Goal: Task Accomplishment & Management: Use online tool/utility

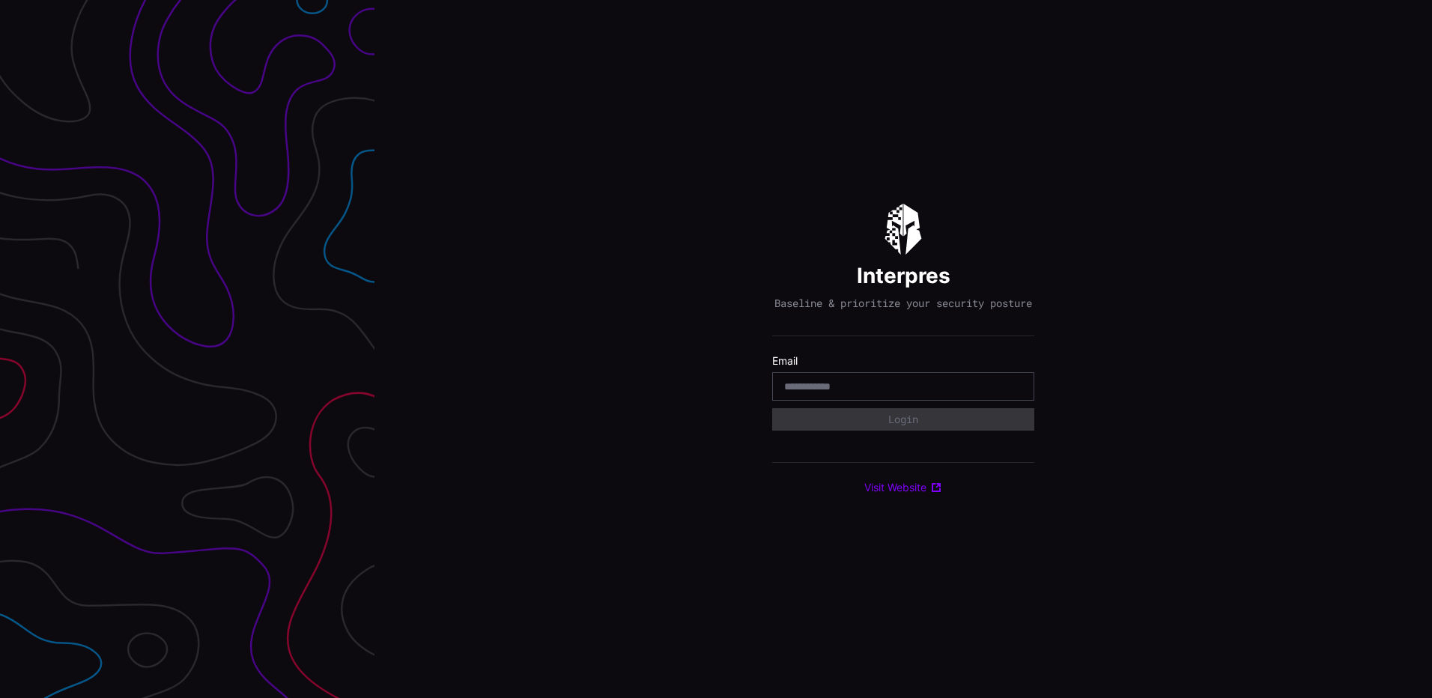
click at [825, 392] on input "email" at bounding box center [903, 386] width 238 height 13
type input "**********"
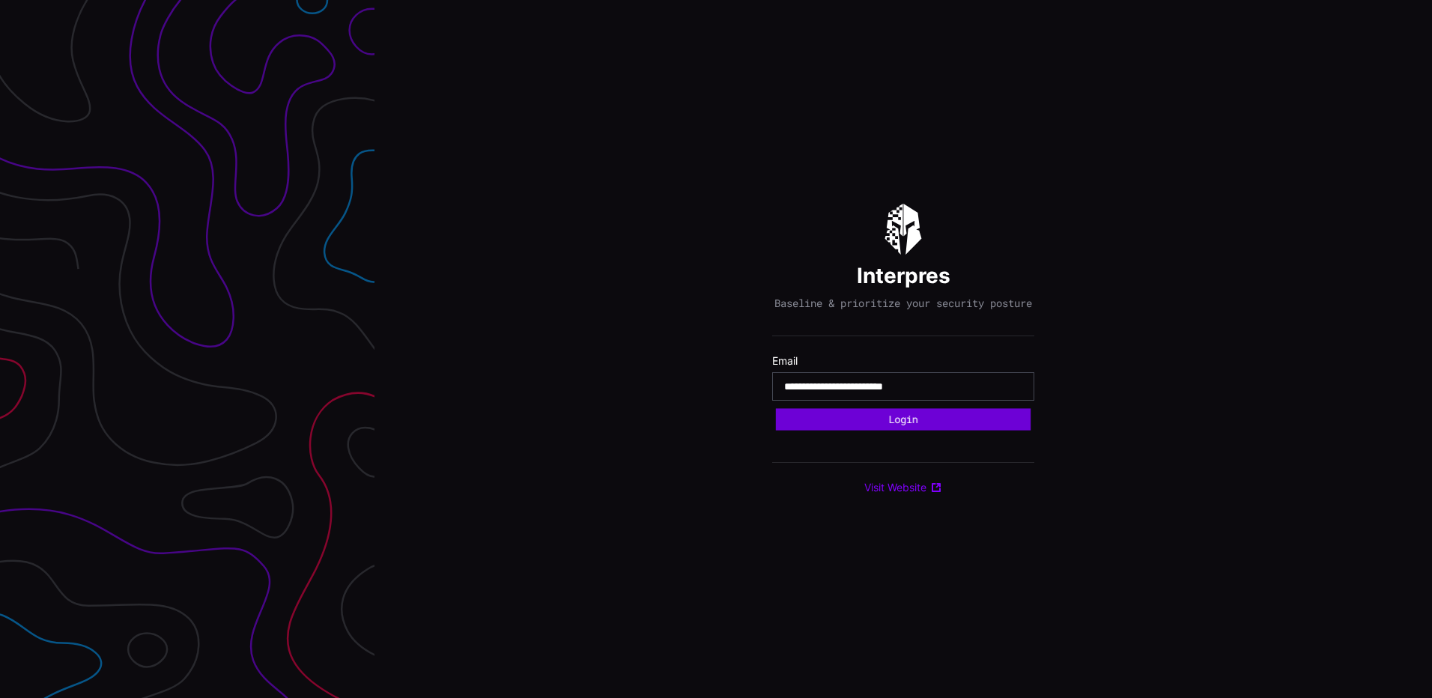
click at [884, 428] on button "Login" at bounding box center [903, 419] width 255 height 22
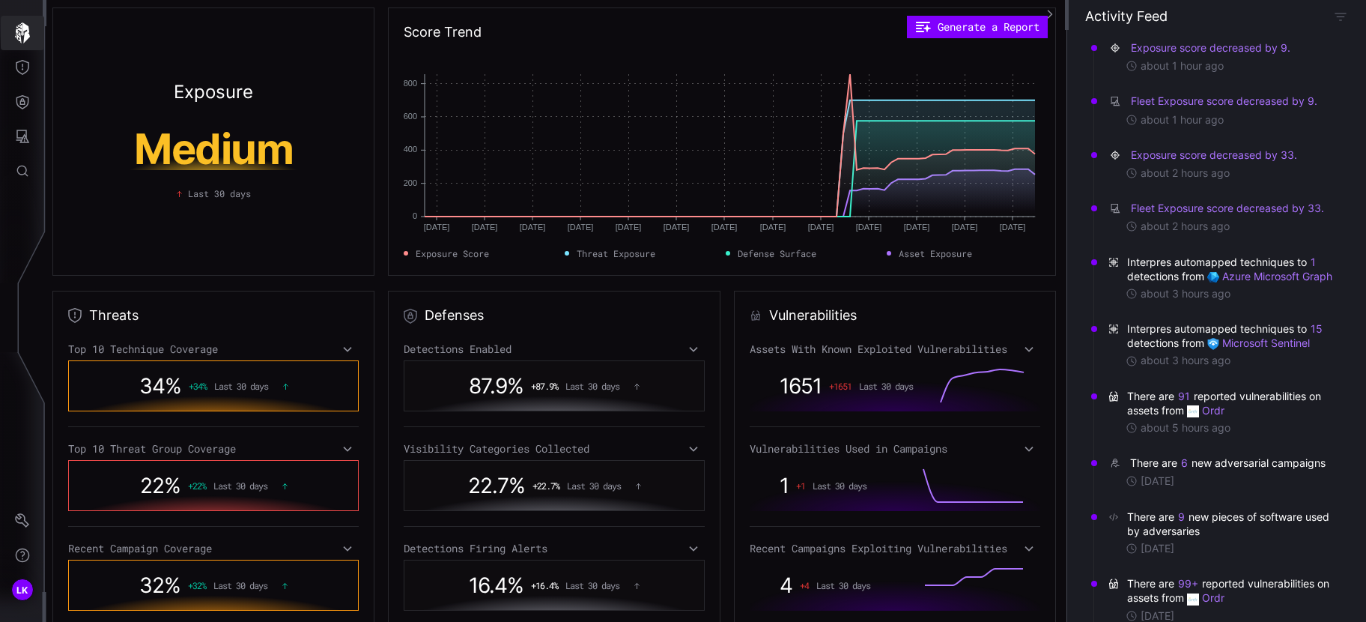
click at [21, 24] on icon "button" at bounding box center [22, 32] width 21 height 21
click at [43, 1] on div at bounding box center [23, 139] width 46 height 287
click at [23, 72] on icon "Threat Exposure" at bounding box center [22, 67] width 15 height 15
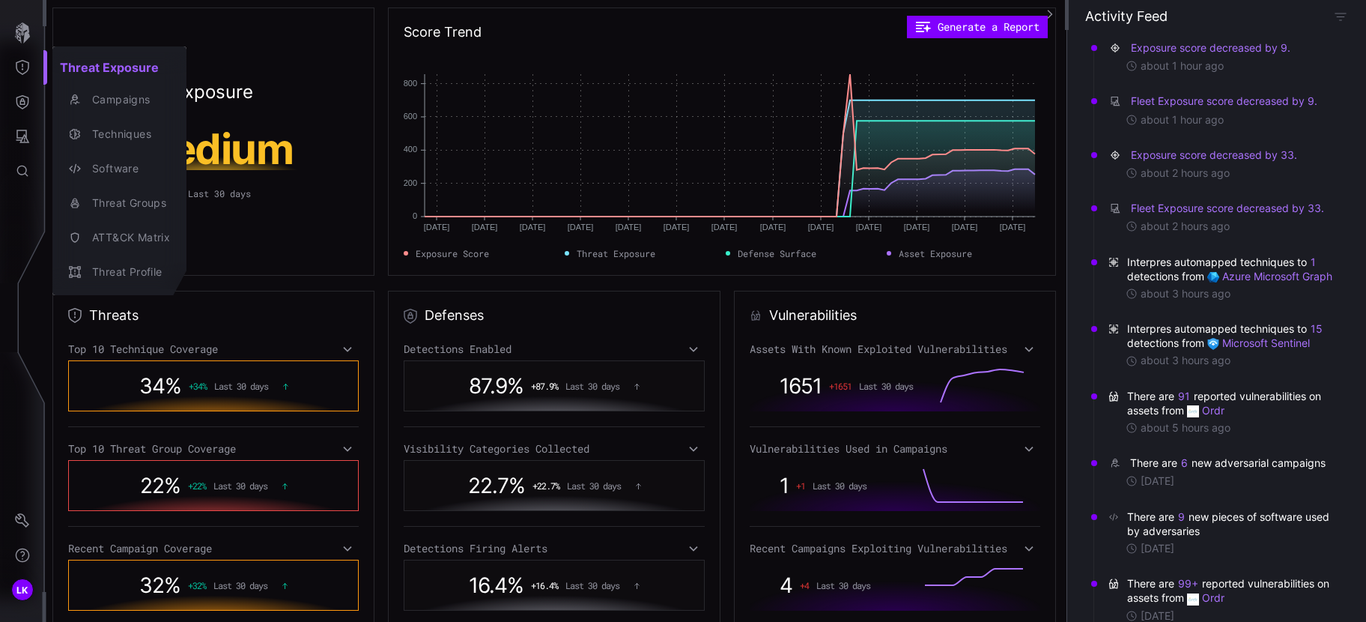
click at [22, 35] on div at bounding box center [683, 311] width 1366 height 622
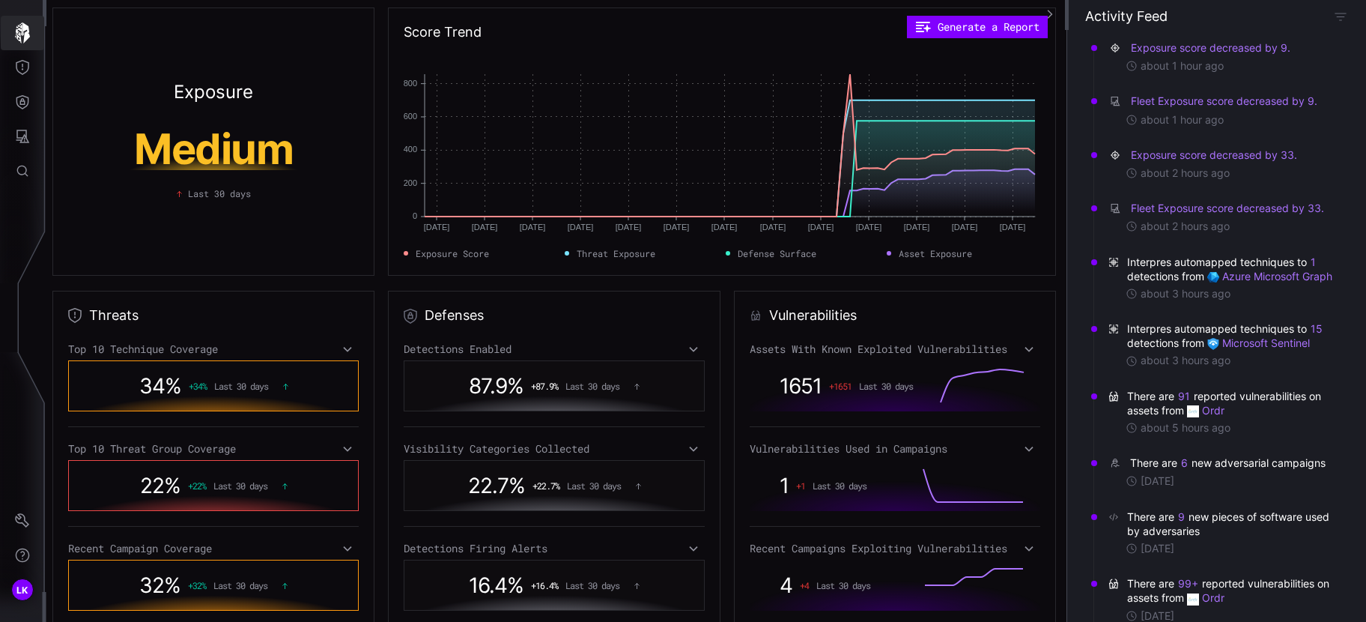
click at [22, 35] on icon "button" at bounding box center [22, 32] width 21 height 21
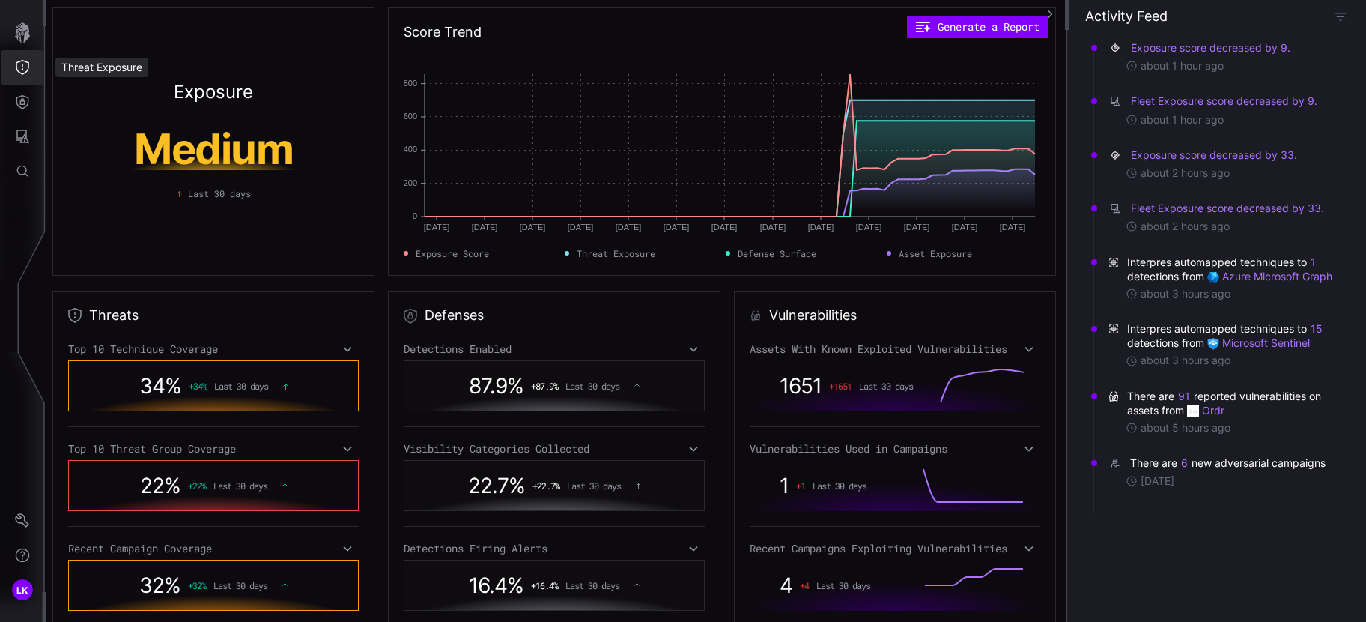
click at [23, 65] on icon "Threat Exposure" at bounding box center [22, 67] width 15 height 15
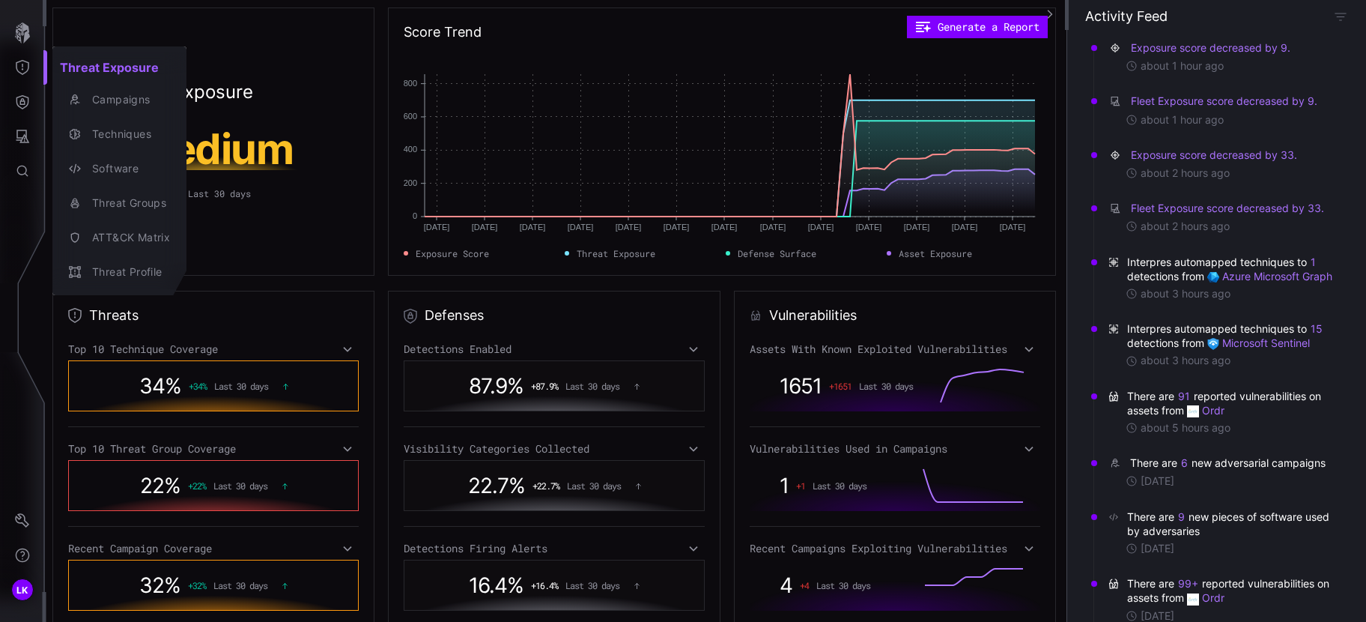
click at [24, 103] on div at bounding box center [683, 311] width 1366 height 622
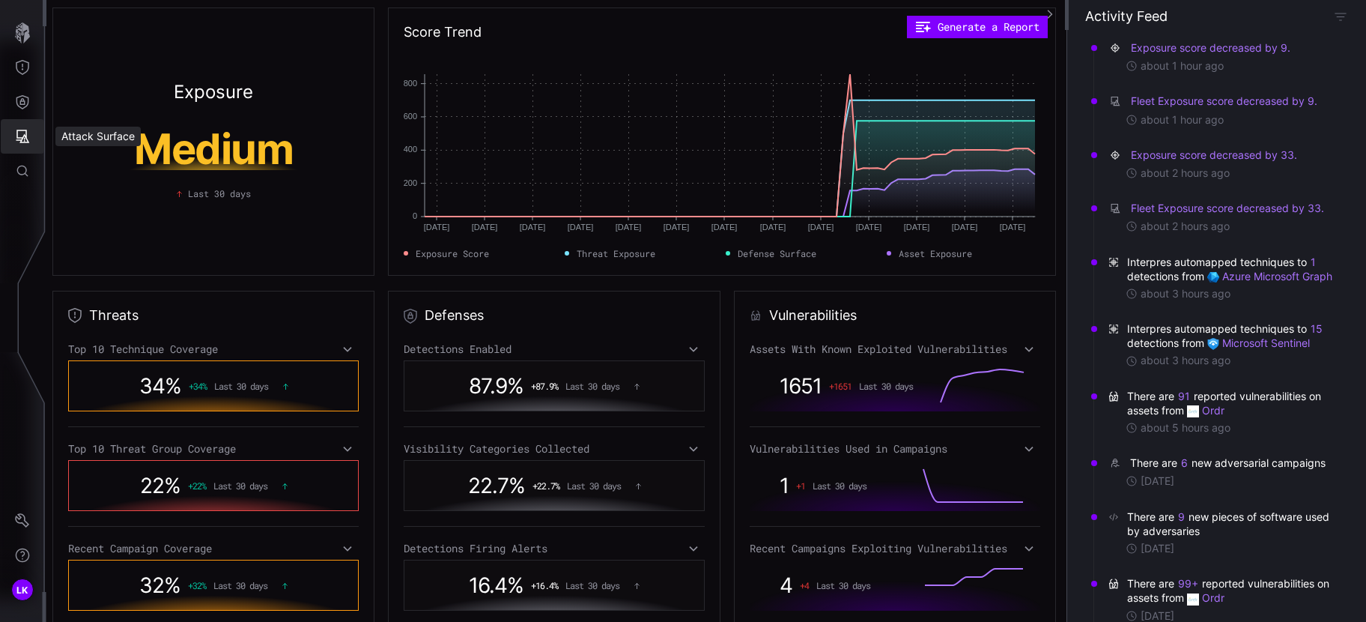
click at [26, 126] on button "Attack Surface" at bounding box center [22, 136] width 43 height 34
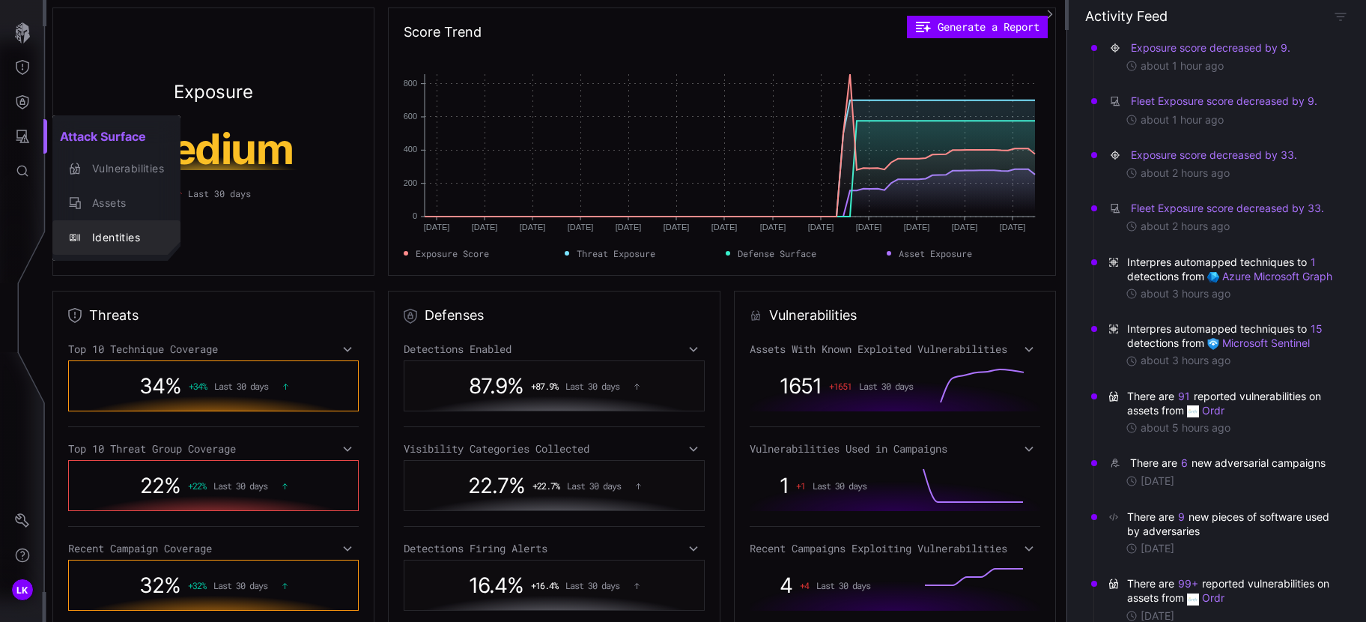
click at [115, 243] on div "Identities" at bounding box center [124, 237] width 79 height 19
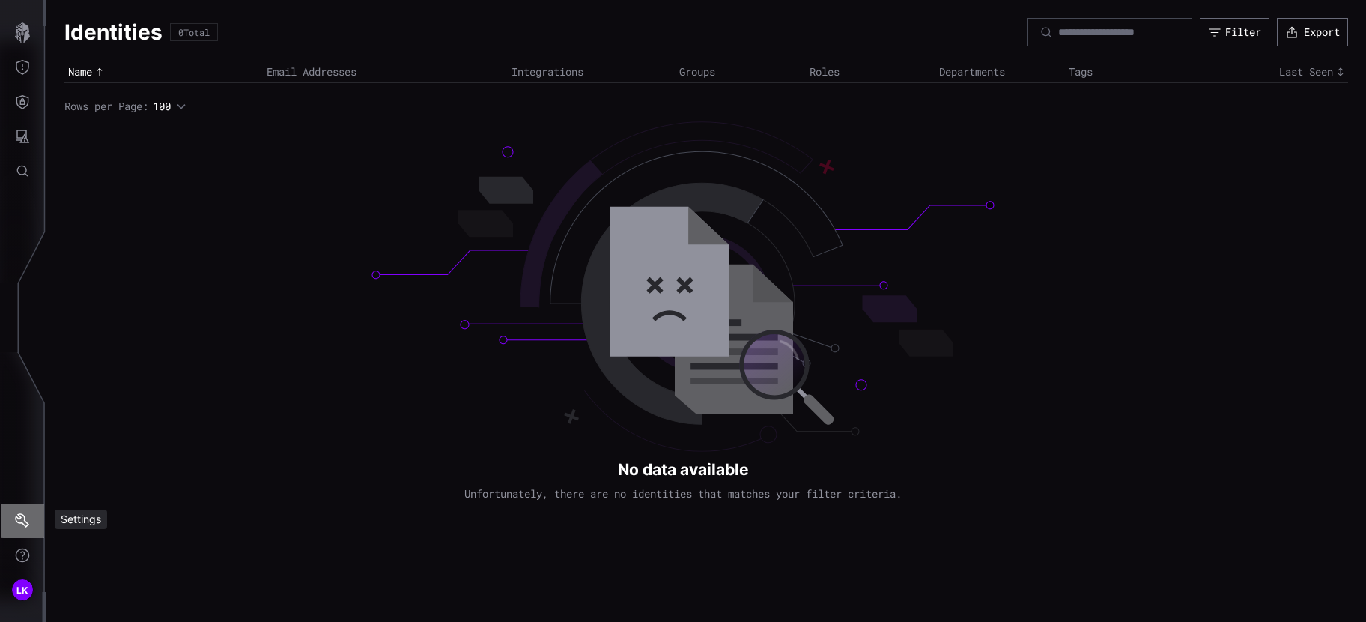
click at [19, 516] on icon "Settings" at bounding box center [22, 520] width 14 height 14
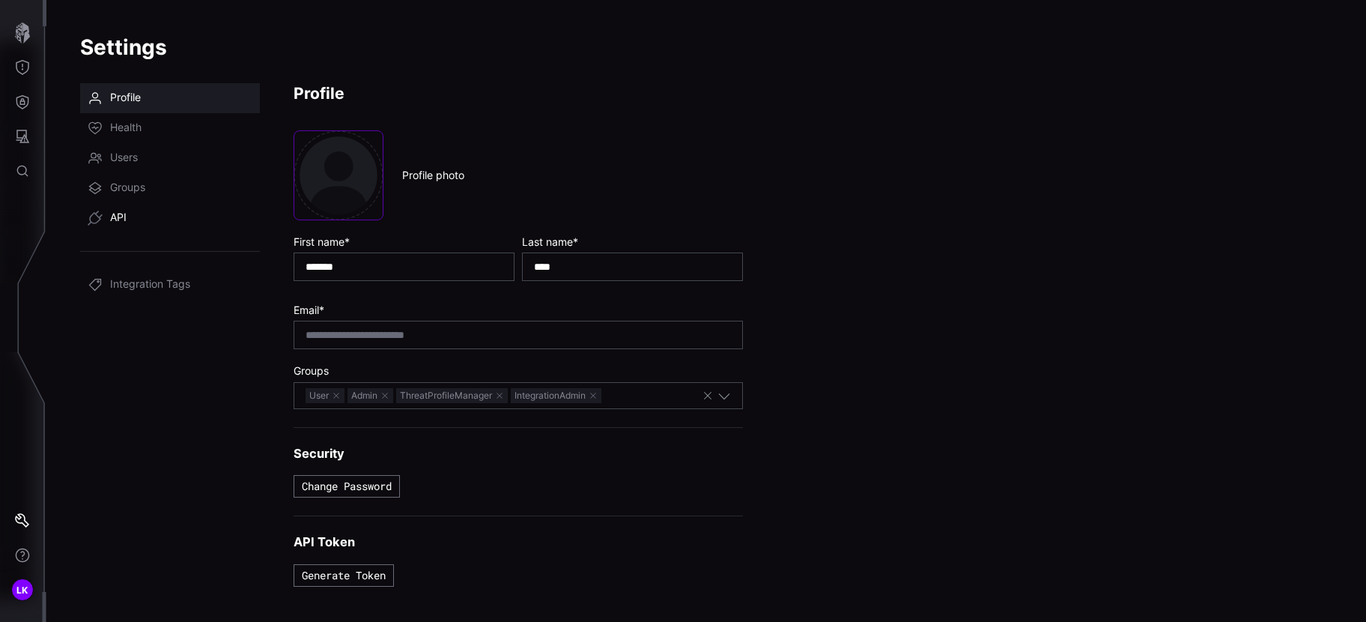
click at [127, 213] on span "API" at bounding box center [118, 217] width 16 height 15
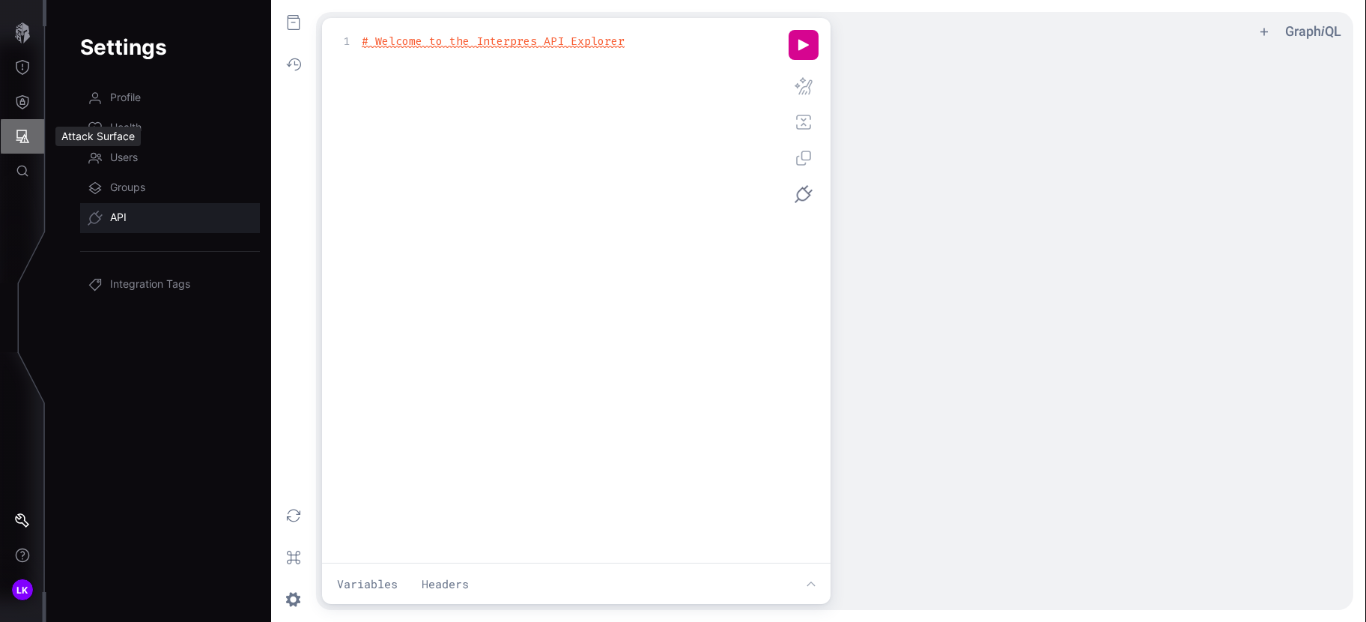
click at [25, 140] on icon "Attack Surface" at bounding box center [22, 136] width 15 height 15
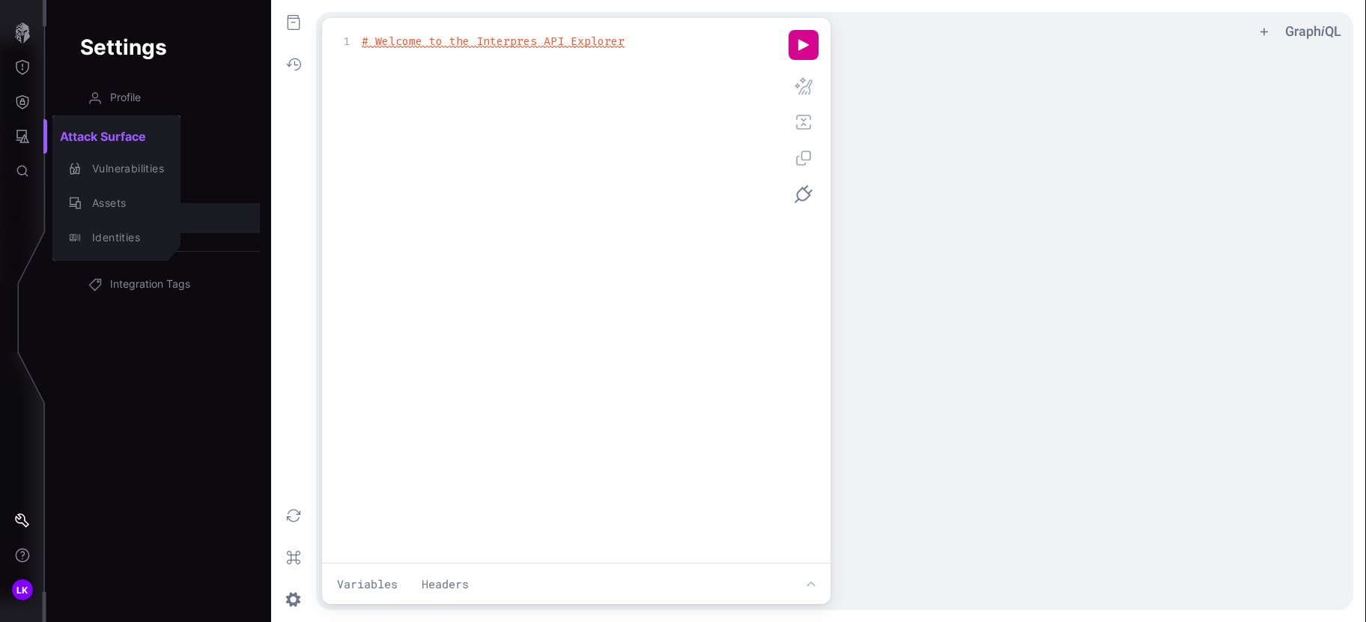
click at [22, 65] on div at bounding box center [683, 311] width 1366 height 622
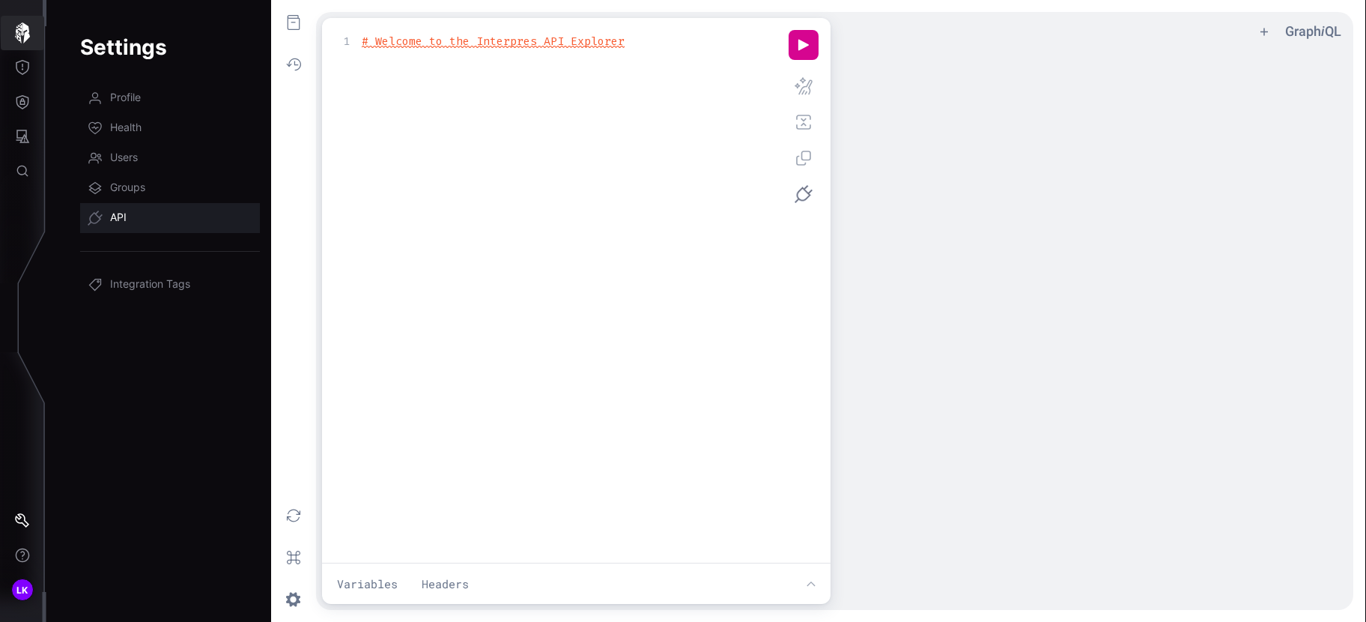
click at [27, 42] on icon "button" at bounding box center [22, 32] width 21 height 21
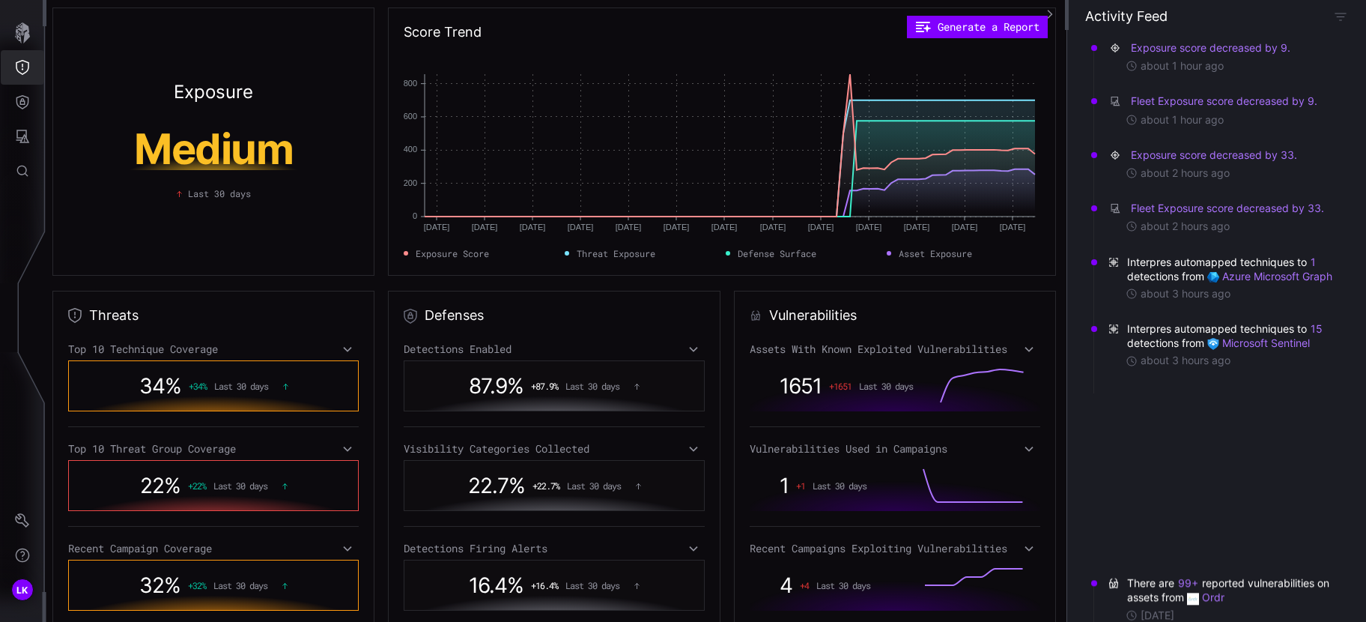
click at [26, 67] on icon "Threat Exposure" at bounding box center [22, 67] width 15 height 15
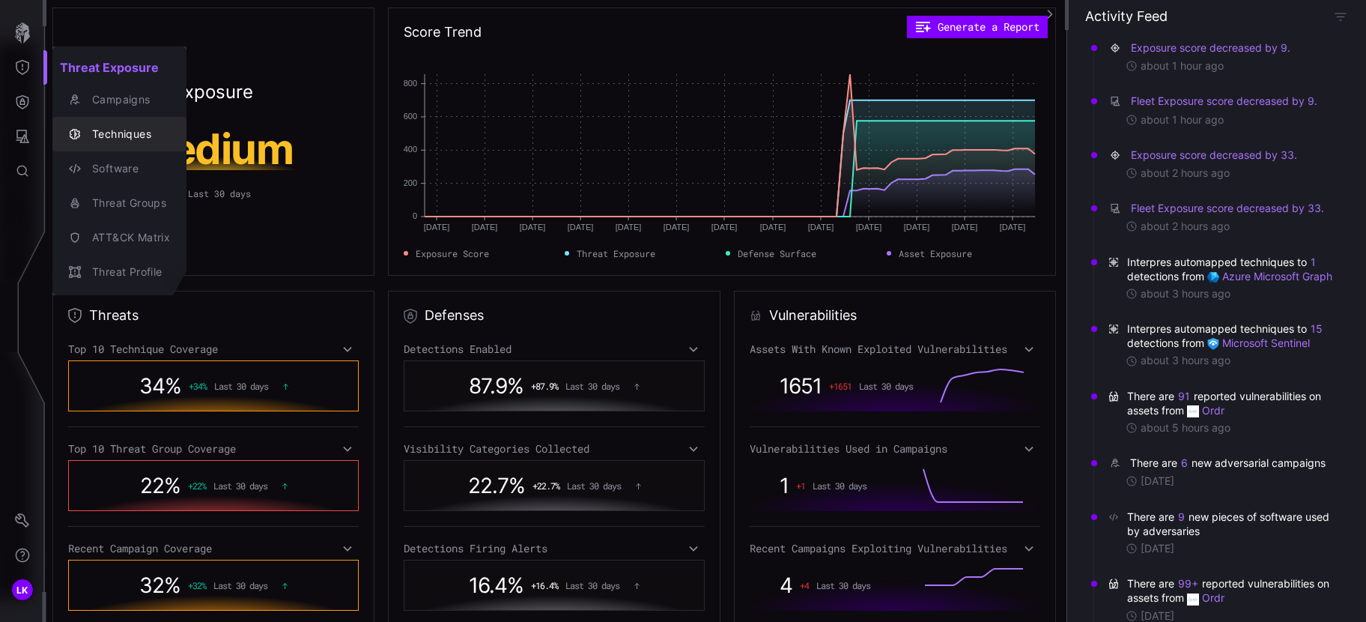
click at [118, 128] on div "Techniques" at bounding box center [127, 134] width 85 height 19
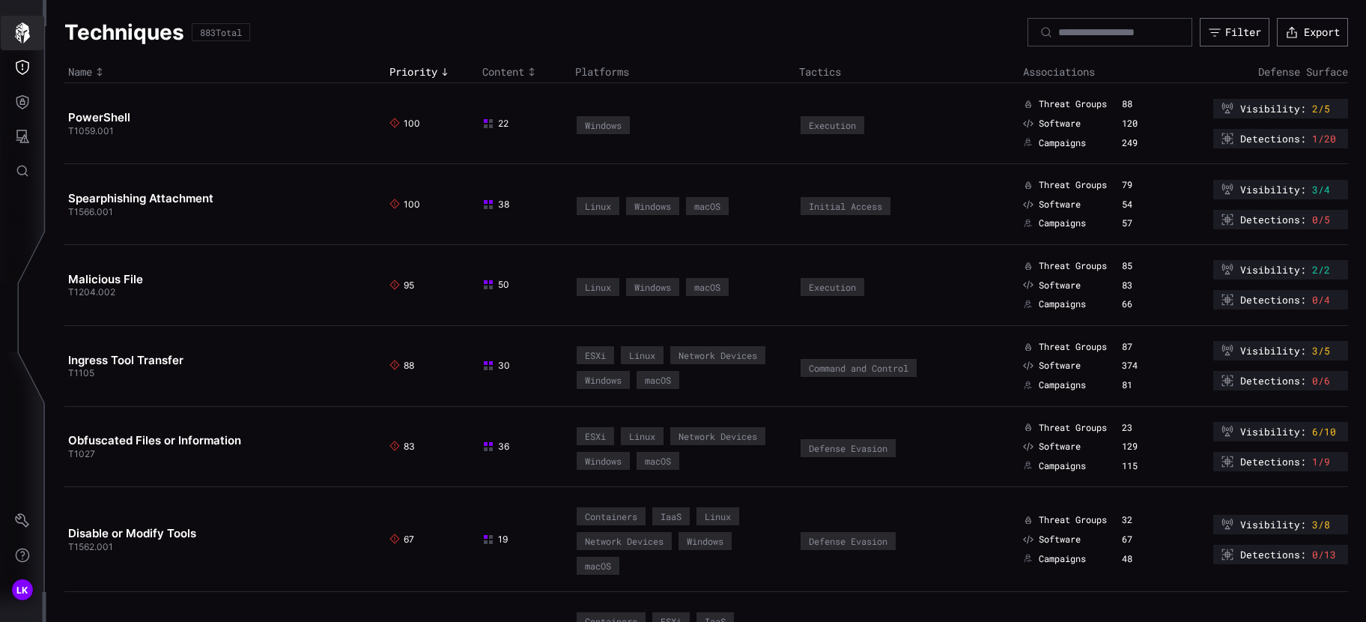
click at [28, 31] on icon "button" at bounding box center [22, 32] width 15 height 21
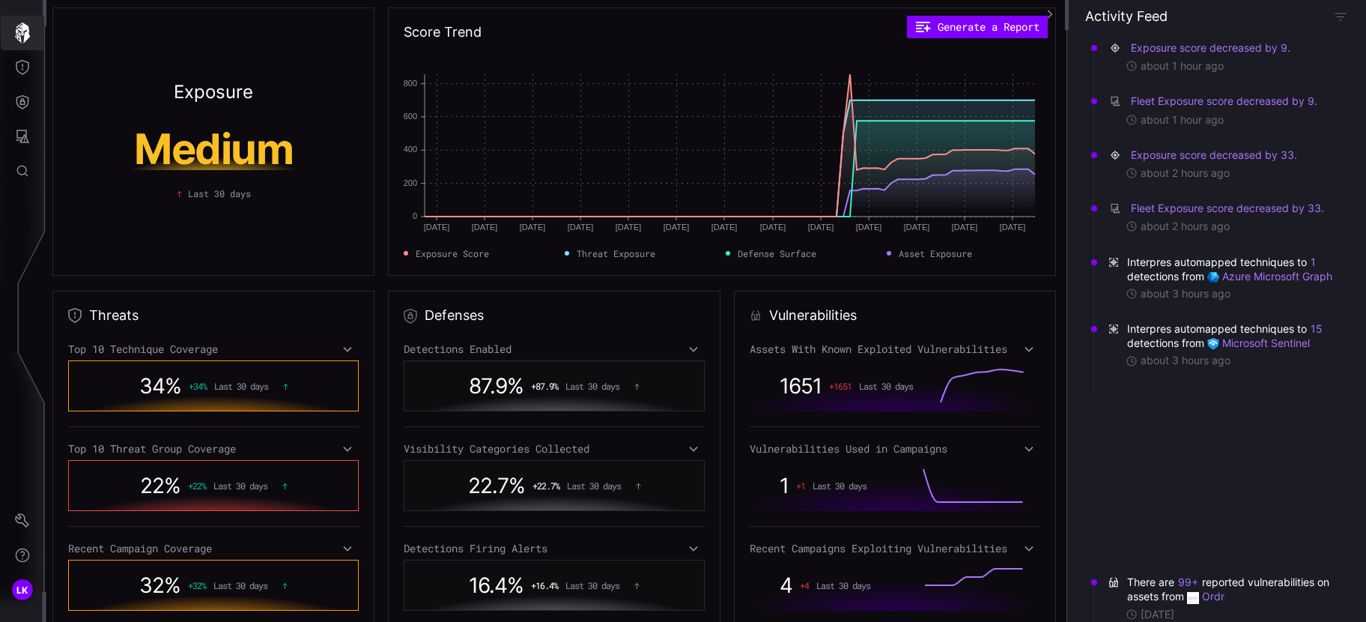
click at [23, 28] on icon "button" at bounding box center [22, 32] width 15 height 21
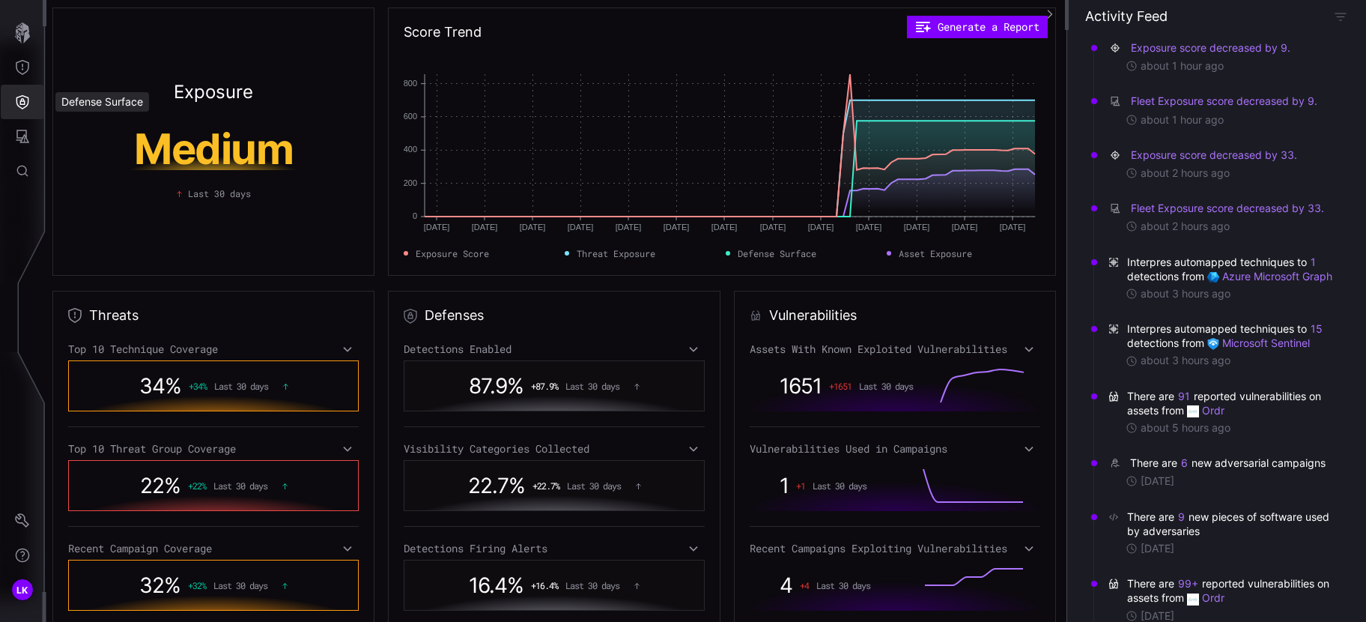
click at [28, 116] on button "Defense Surface" at bounding box center [22, 102] width 43 height 34
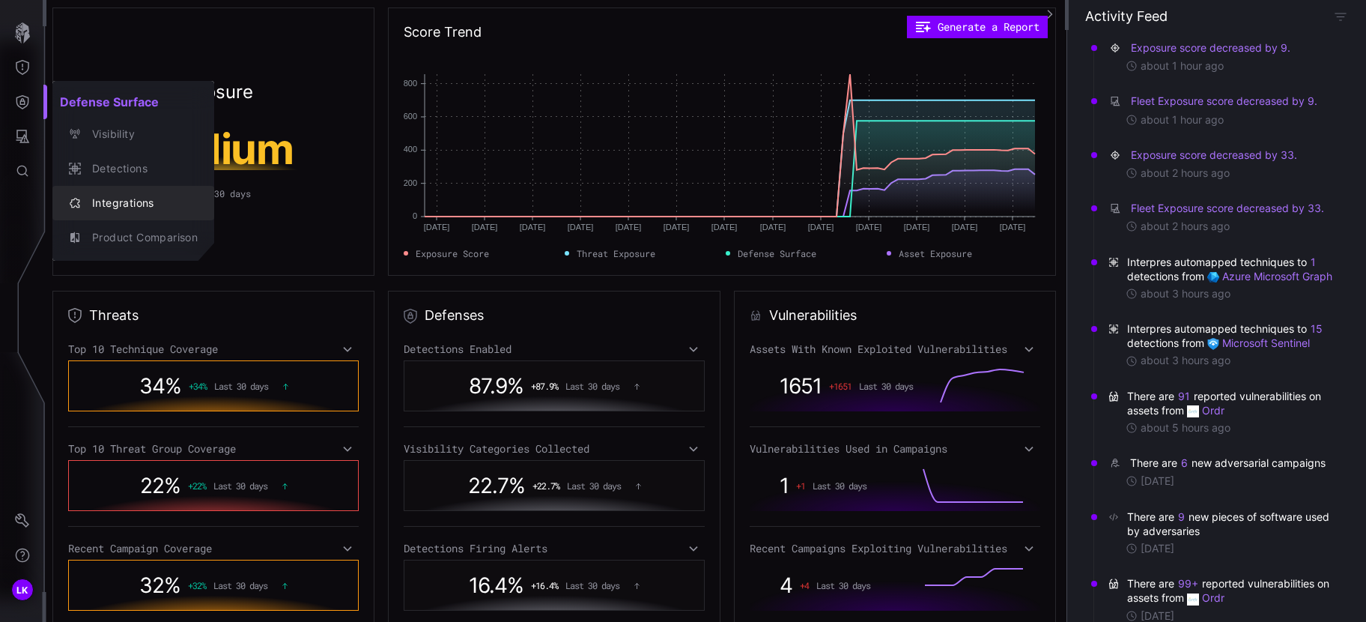
click at [127, 199] on div "Integrations" at bounding box center [141, 203] width 113 height 19
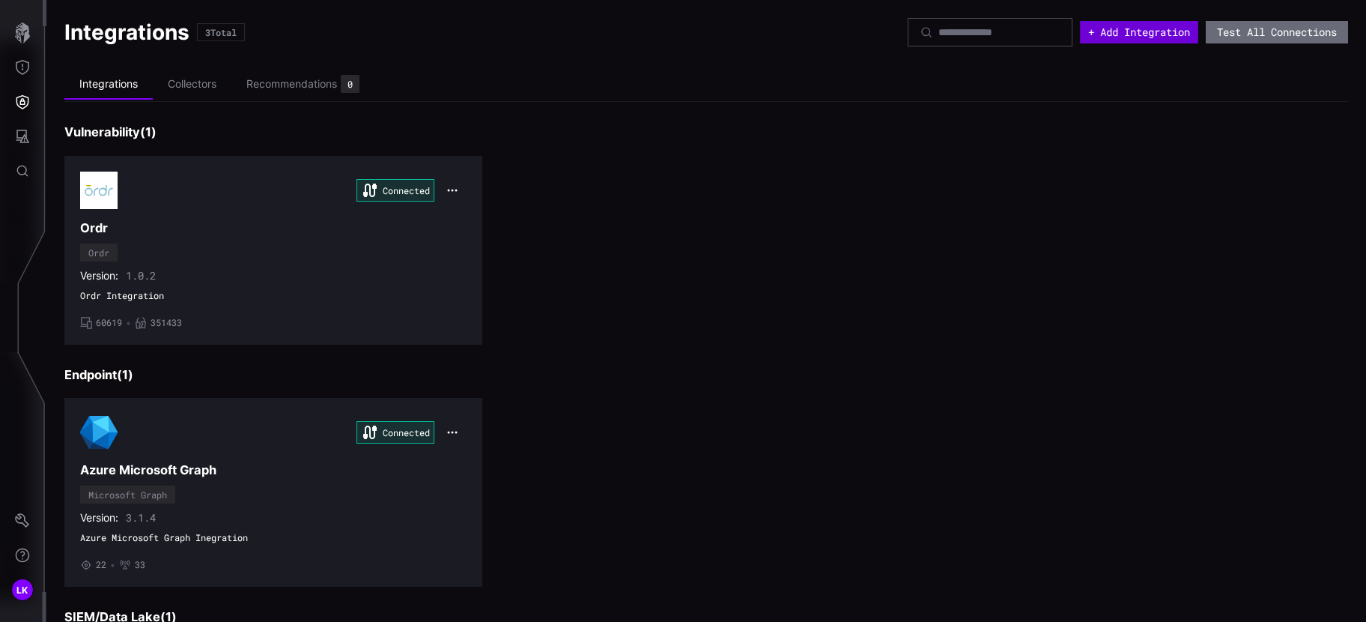
click at [1103, 32] on button "+ Add Integration" at bounding box center [1139, 32] width 118 height 22
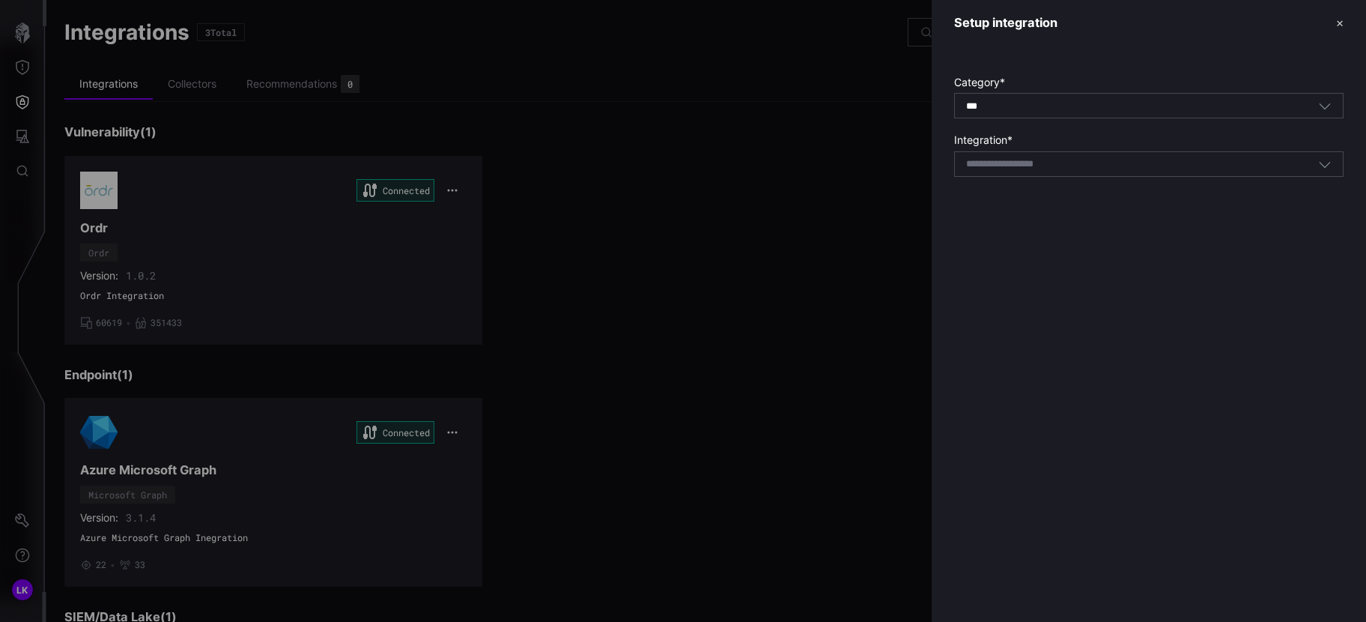
click at [1015, 110] on div "*** All" at bounding box center [1142, 106] width 352 height 13
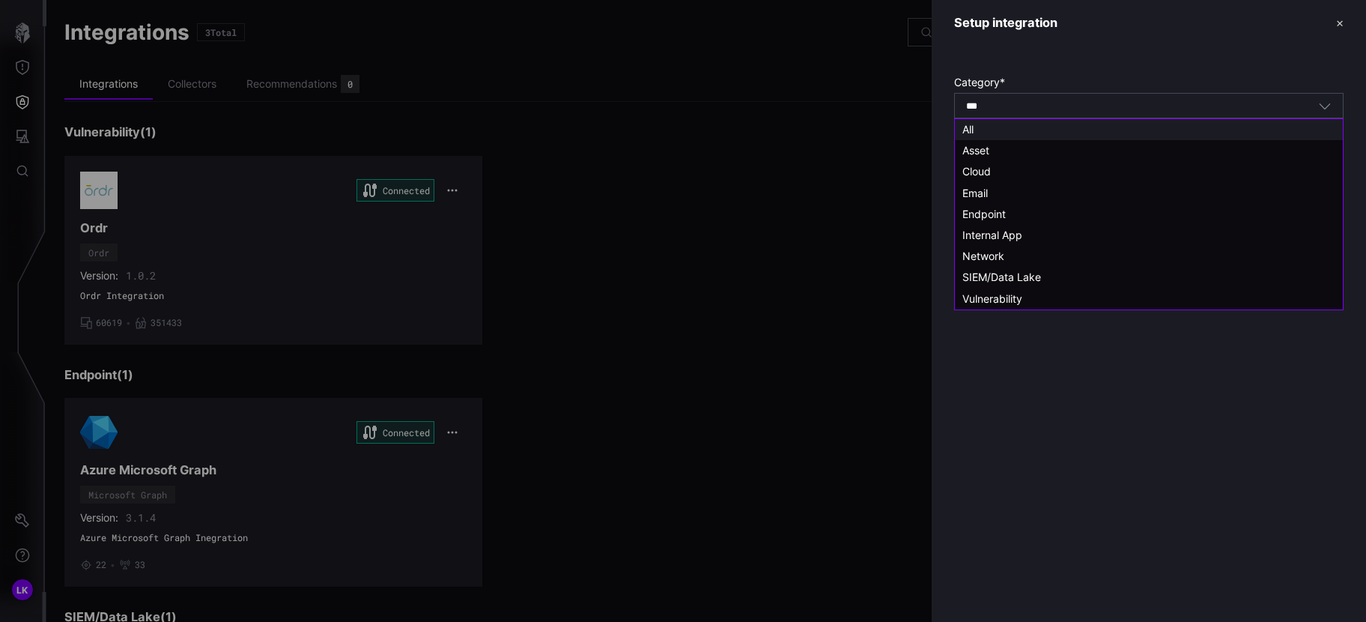
type input "***"
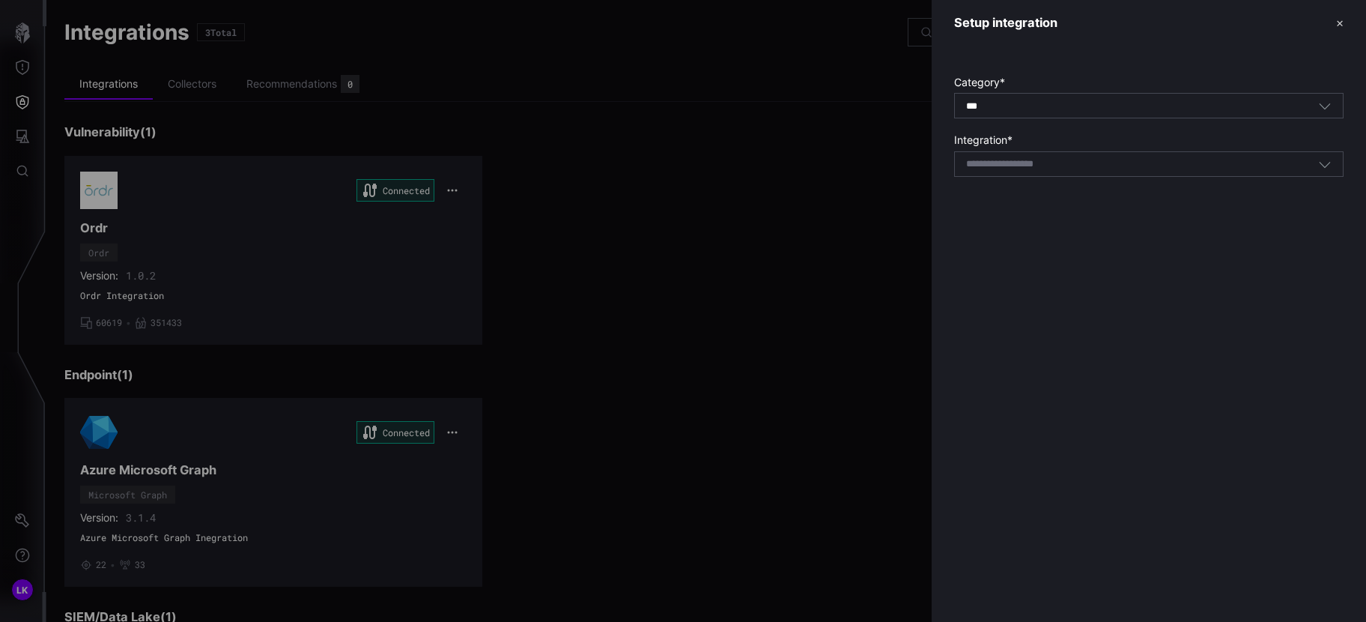
click at [1075, 67] on div "Category * *** All Integration * Select integration" at bounding box center [1149, 122] width 434 height 153
click at [1020, 170] on input at bounding box center [1019, 164] width 106 height 13
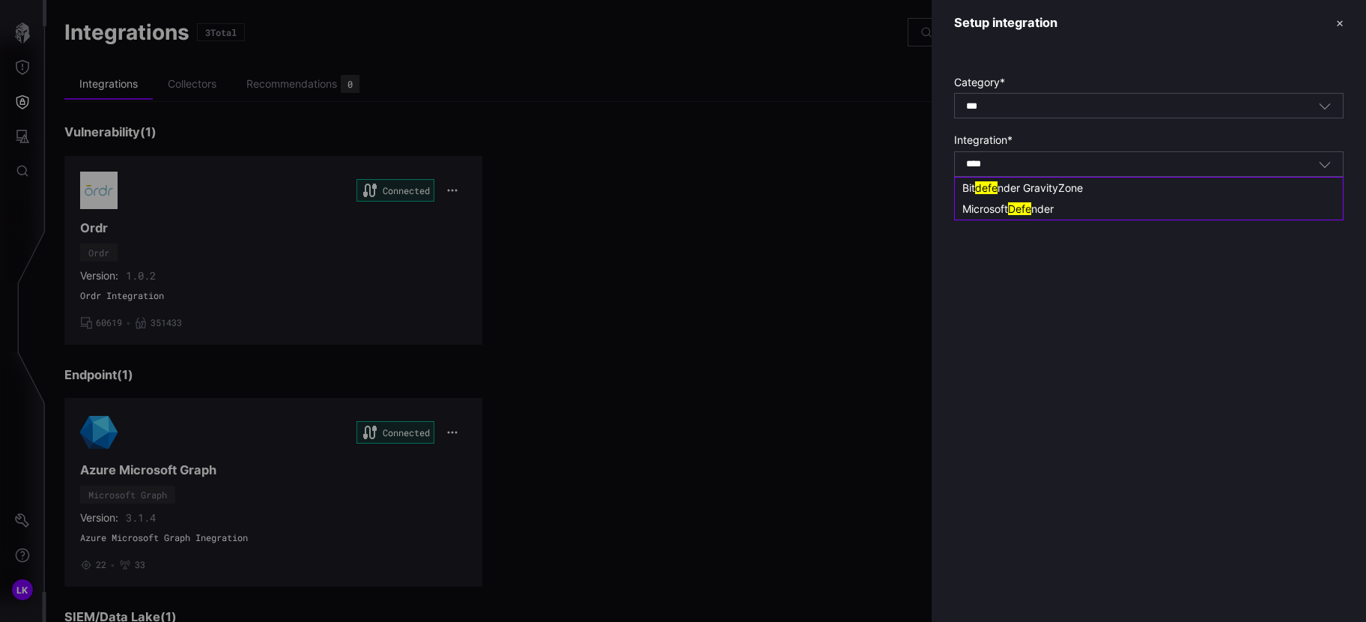
click at [1031, 210] on mark "Defe" at bounding box center [1019, 208] width 23 height 13
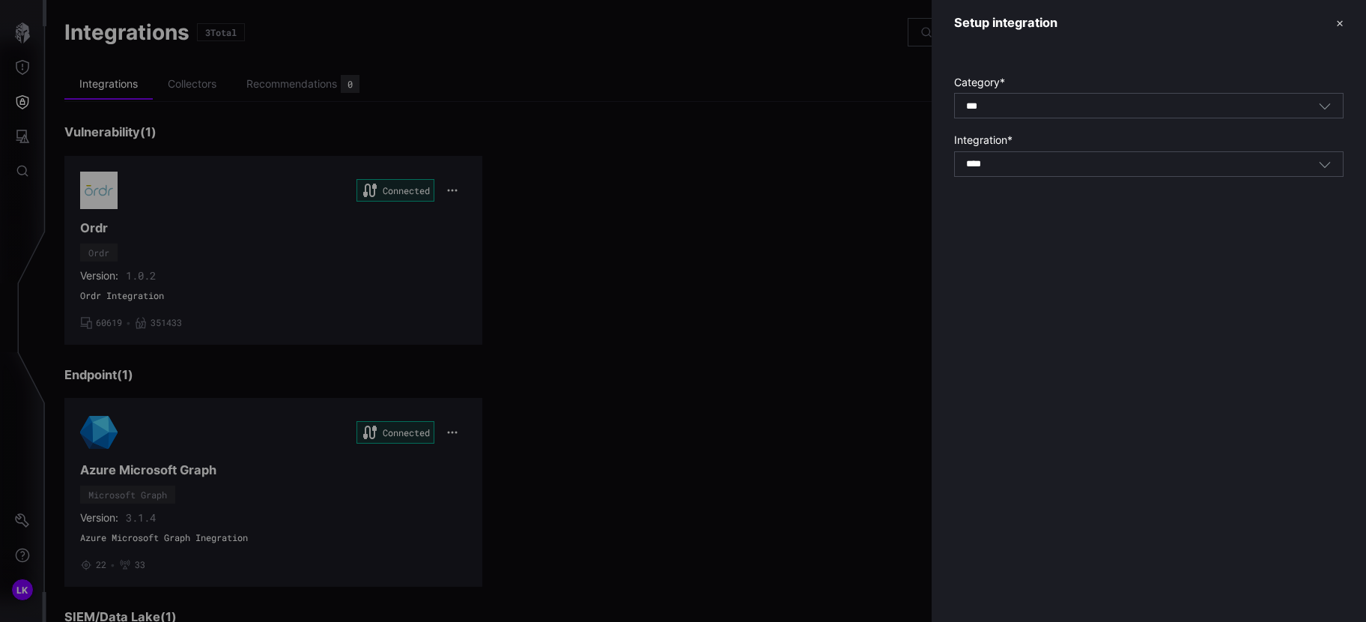
type input "**********"
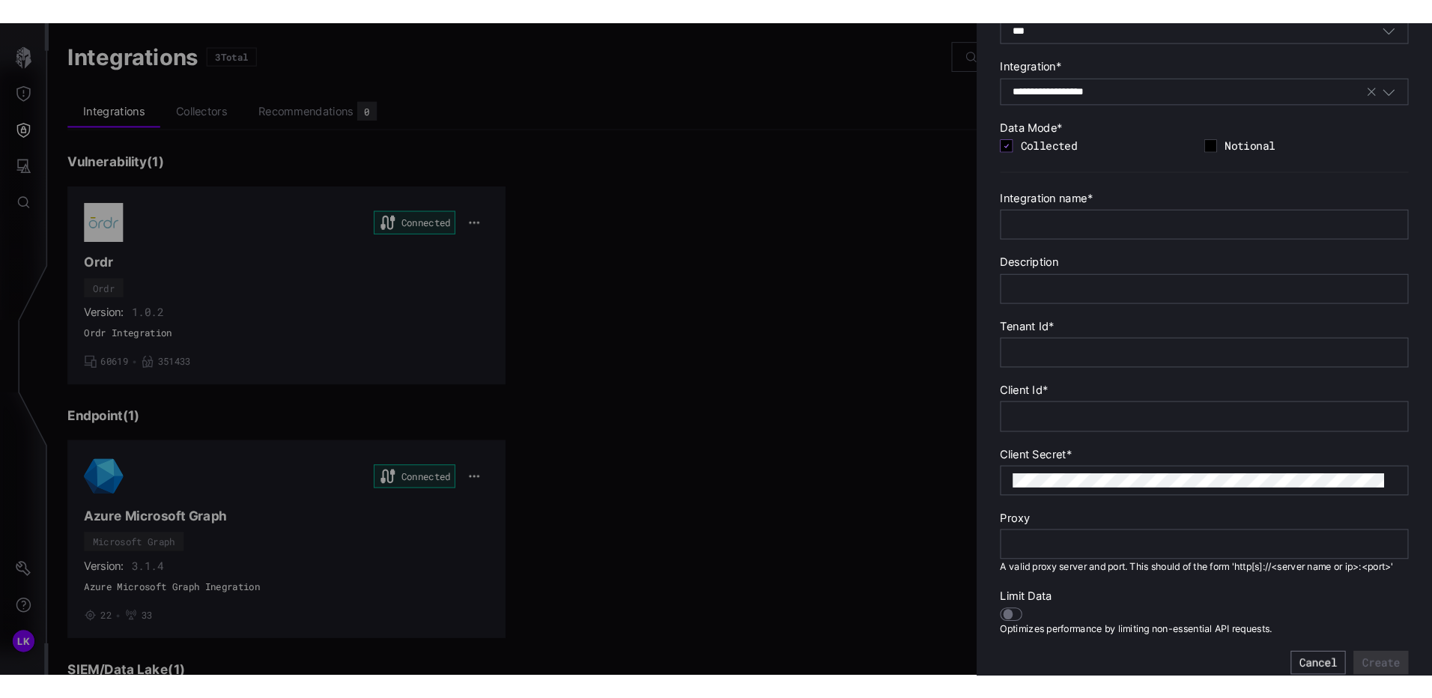
scroll to position [51, 0]
